Goal: Task Accomplishment & Management: Manage account settings

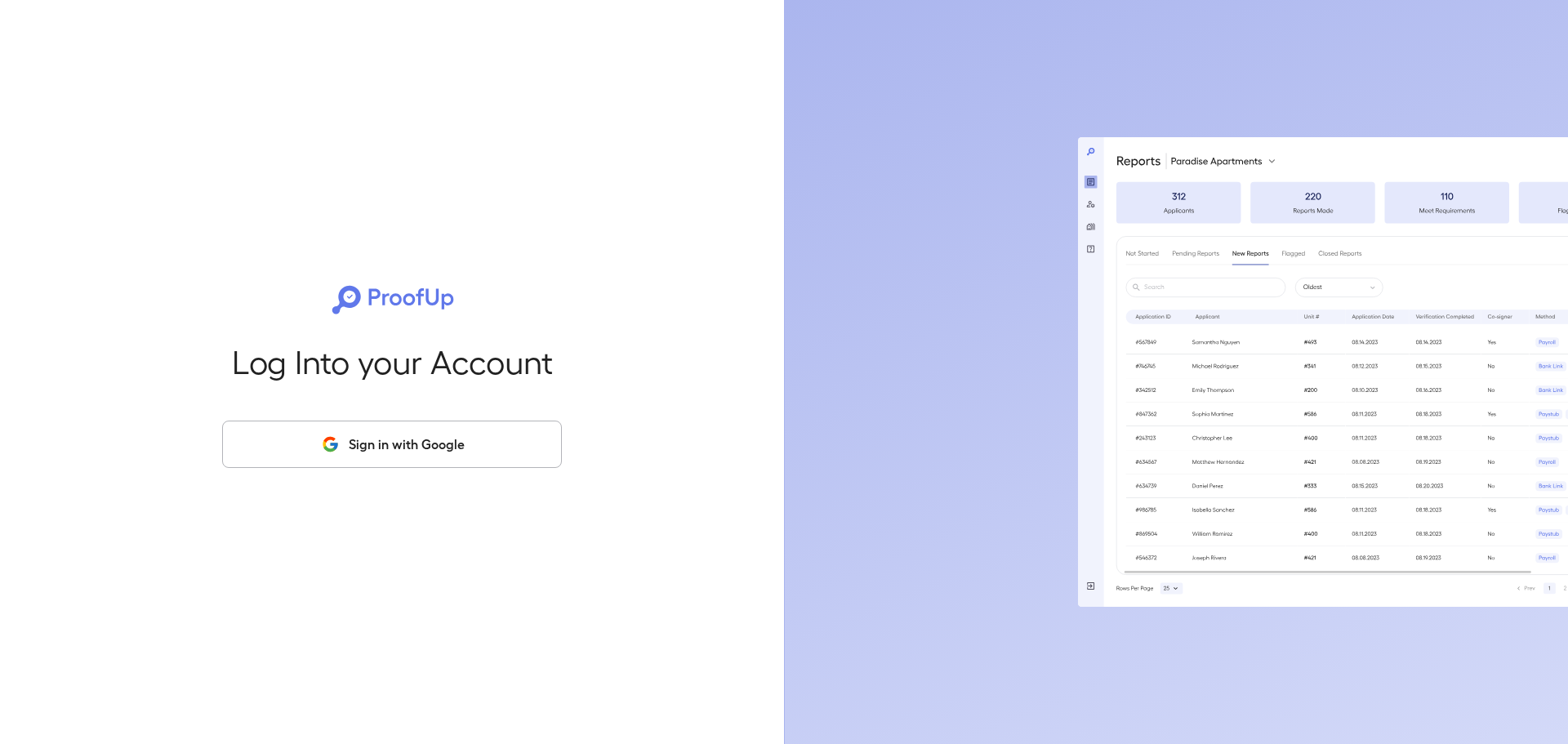
click at [400, 438] on button "Sign in with Google" at bounding box center [392, 444] width 340 height 47
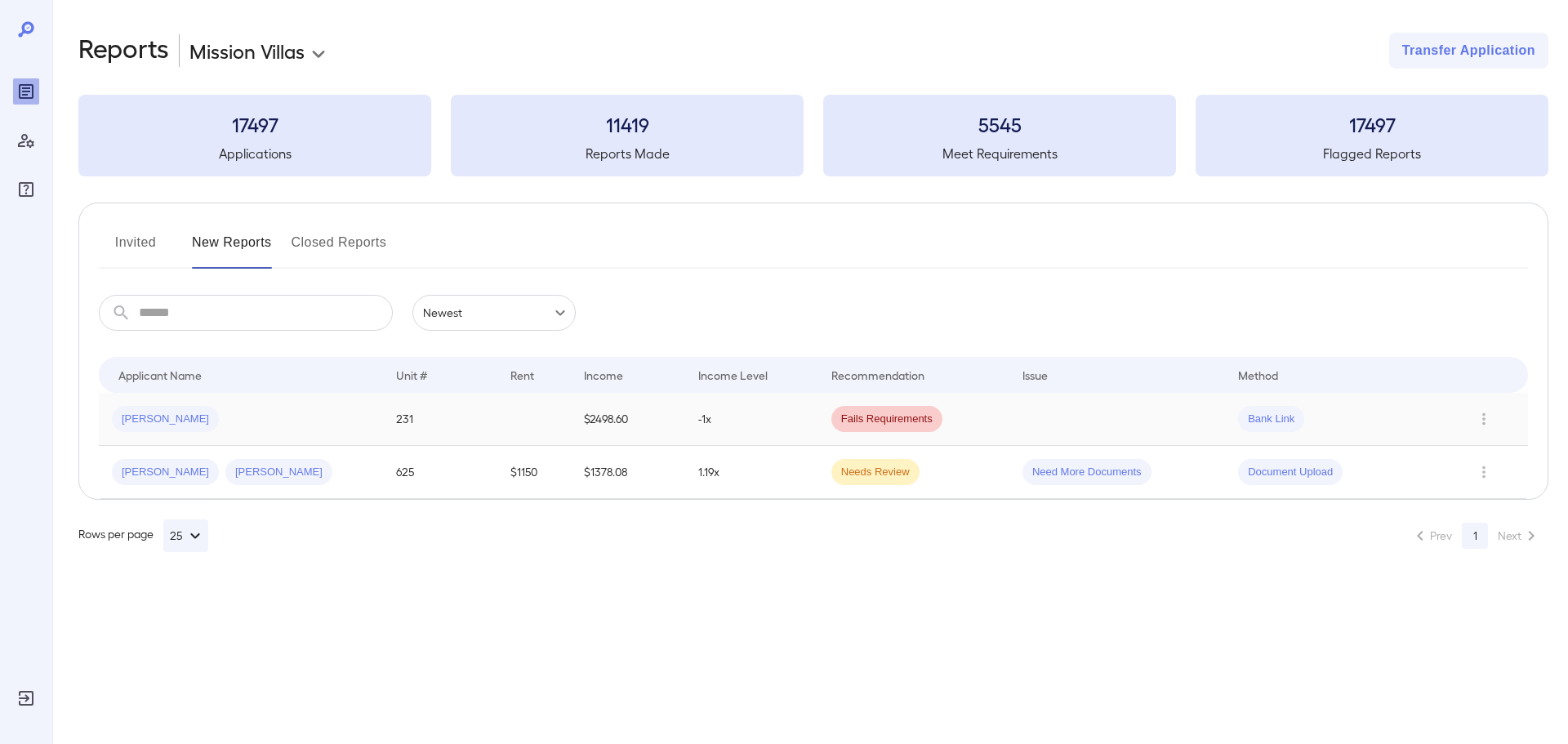
click at [784, 428] on td "-1x" at bounding box center [751, 419] width 133 height 53
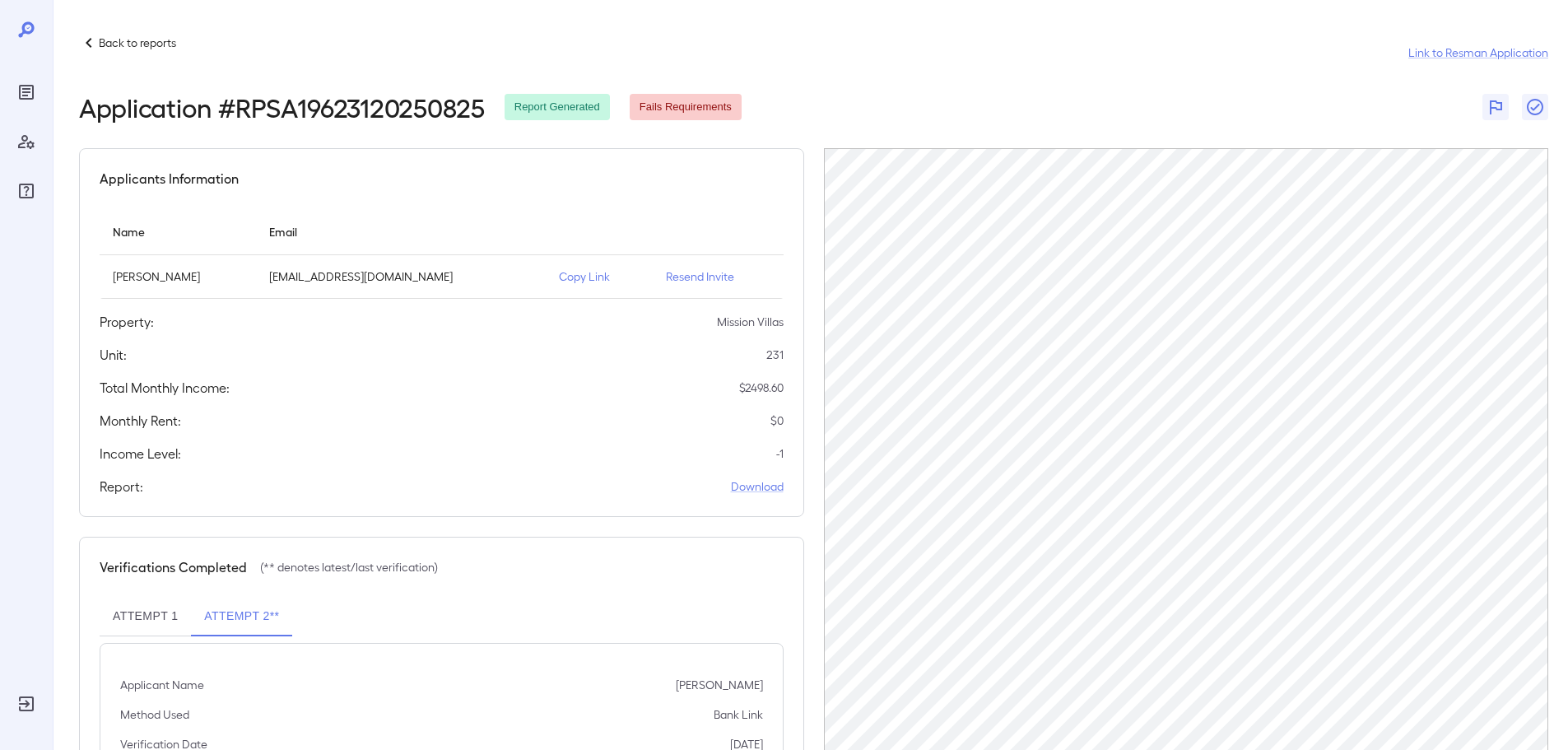
click at [696, 277] on p "Resend Invite" at bounding box center [718, 276] width 104 height 17
click at [86, 34] on icon at bounding box center [89, 43] width 20 height 20
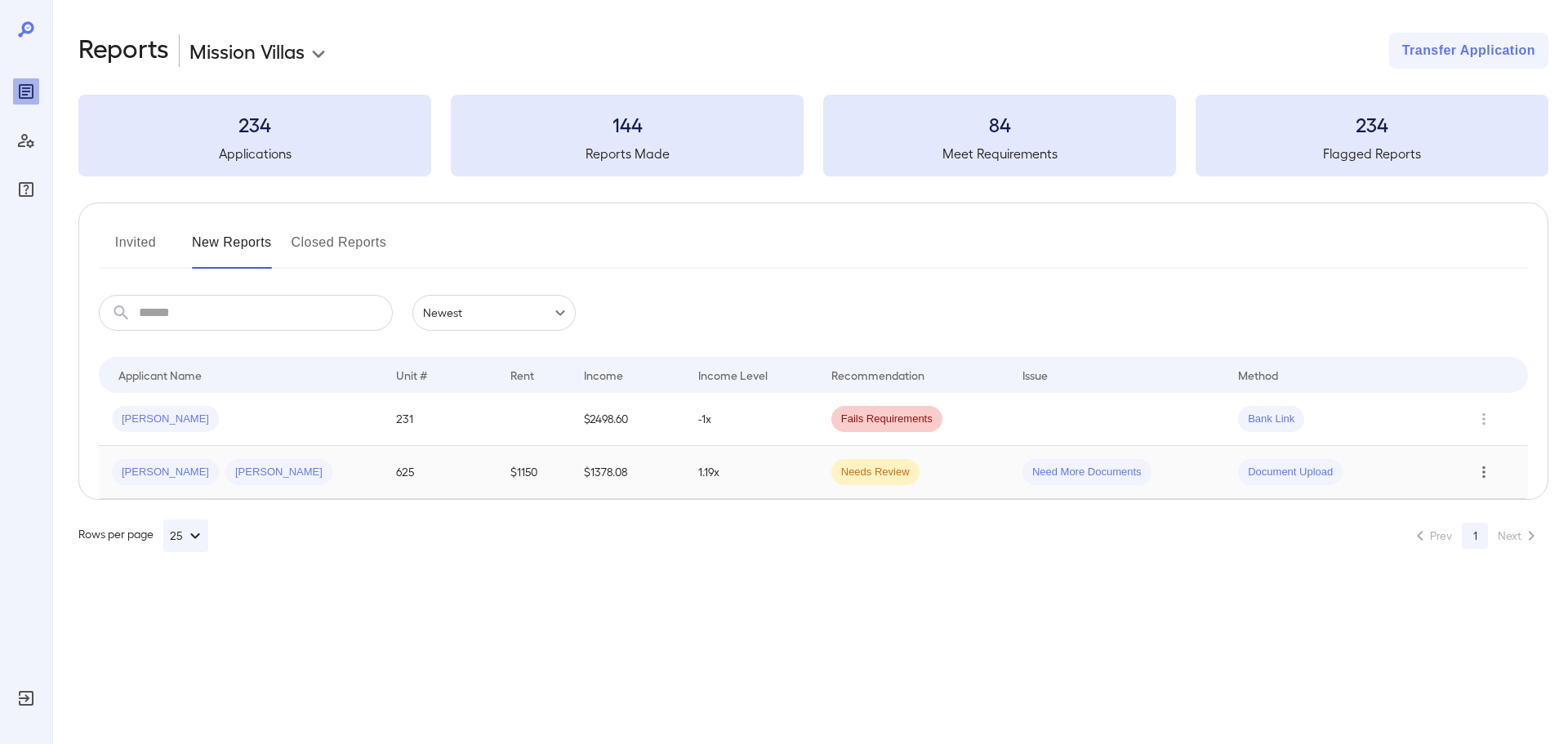
click at [1480, 473] on icon "Row Actions" at bounding box center [1484, 472] width 18 height 20
click at [1274, 659] on div at bounding box center [784, 372] width 1568 height 744
click at [799, 422] on td "-1x" at bounding box center [751, 419] width 133 height 53
